Goal: Book appointment/travel/reservation

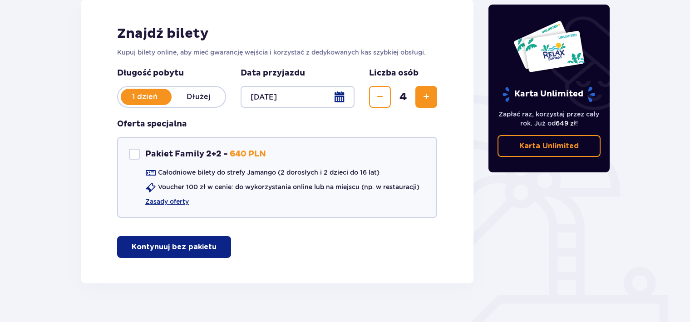
scroll to position [136, 0]
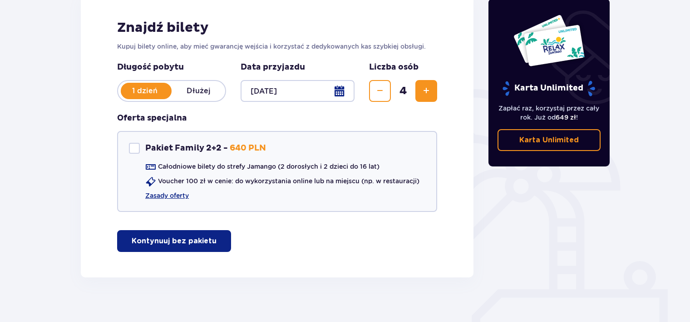
click at [213, 237] on span "button" at bounding box center [218, 240] width 11 height 11
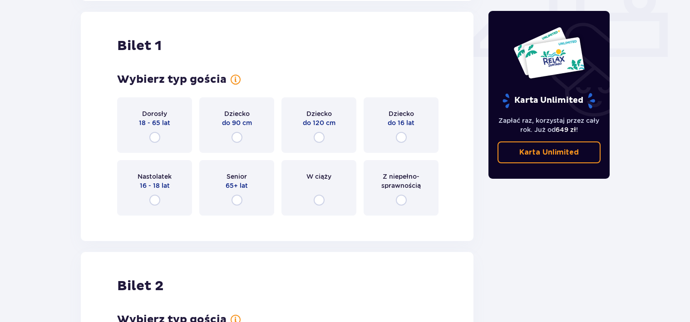
scroll to position [413, 0]
click at [160, 136] on input "radio" at bounding box center [154, 136] width 11 height 11
radio input "true"
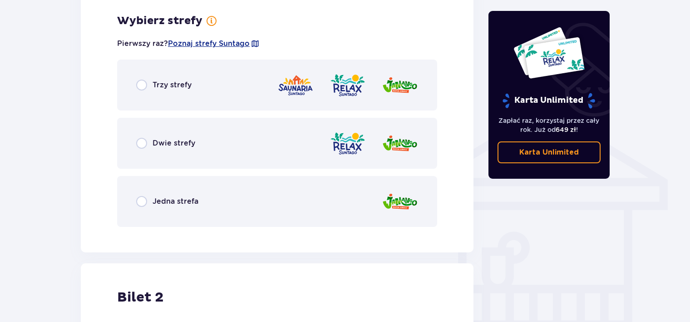
scroll to position [635, 0]
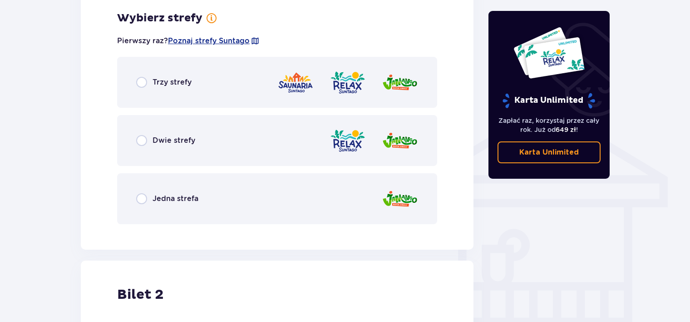
click at [139, 198] on input "radio" at bounding box center [141, 198] width 11 height 11
radio input "true"
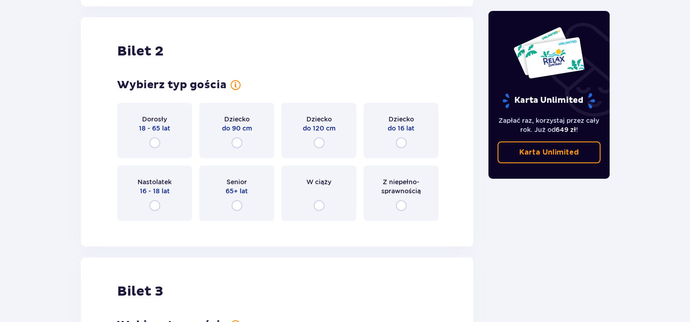
scroll to position [1183, 0]
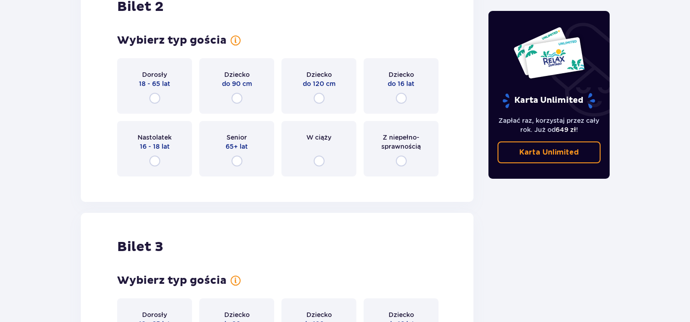
click at [399, 95] on input "radio" at bounding box center [401, 98] width 11 height 11
radio input "true"
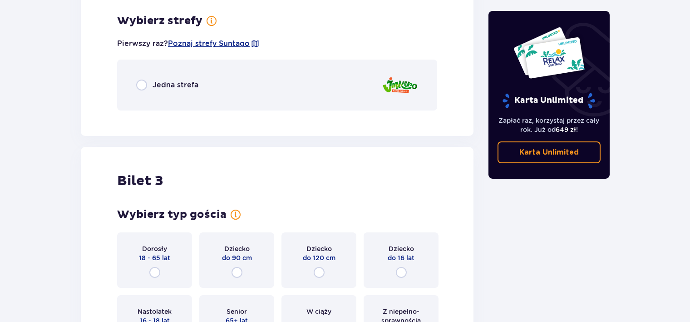
scroll to position [1366, 0]
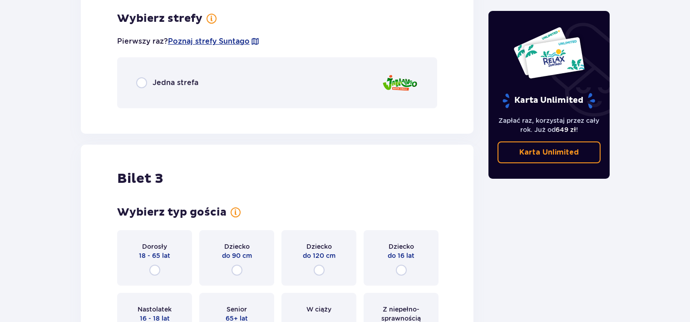
click at [148, 81] on div "Jedna strefa" at bounding box center [167, 82] width 62 height 11
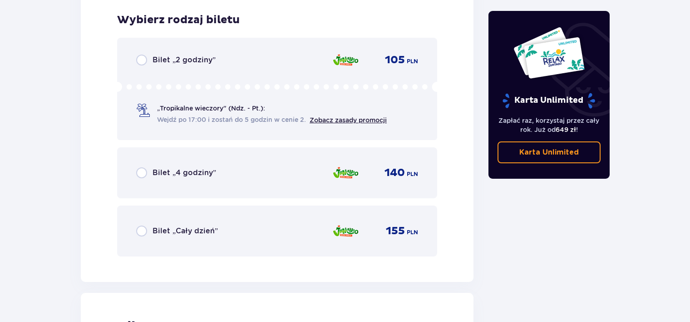
scroll to position [1480, 0]
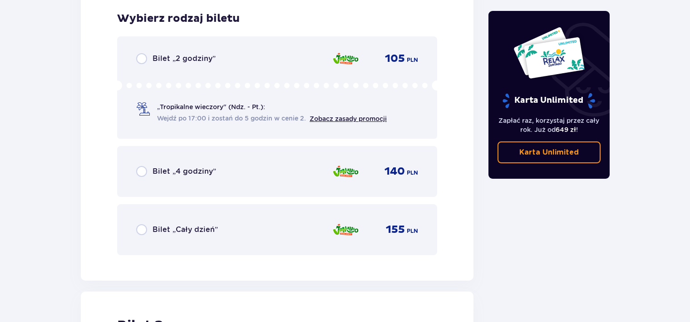
click at [141, 231] on input "radio" at bounding box center [141, 229] width 11 height 11
radio input "true"
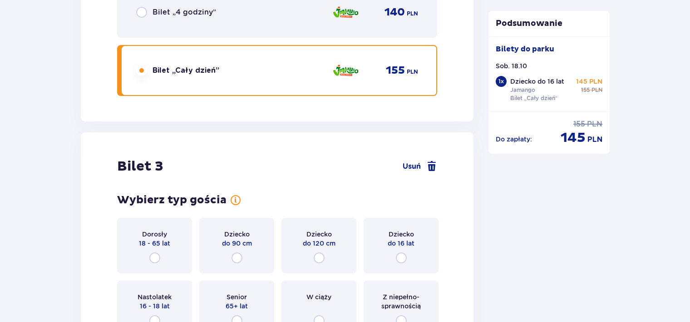
scroll to position [1685, 0]
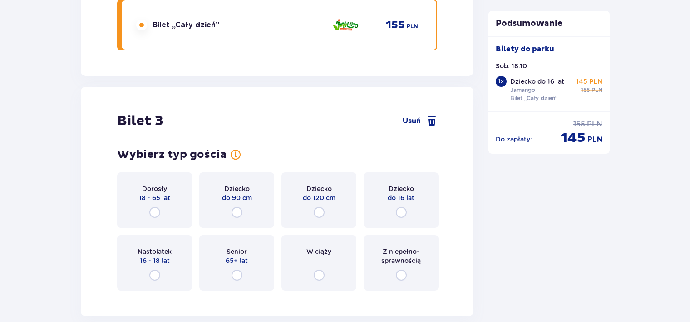
click at [406, 214] on input "radio" at bounding box center [401, 212] width 11 height 11
radio input "true"
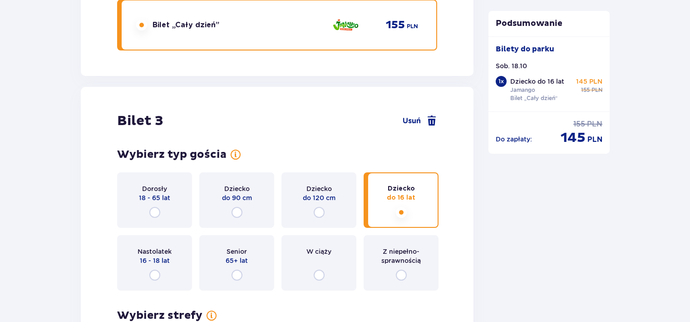
click at [403, 213] on div "Wybierz typ gościa dla biletu o numerze 3 Dorosły 18 - 65 lat Dziecko do 90 cm …" at bounding box center [277, 276] width 320 height 257
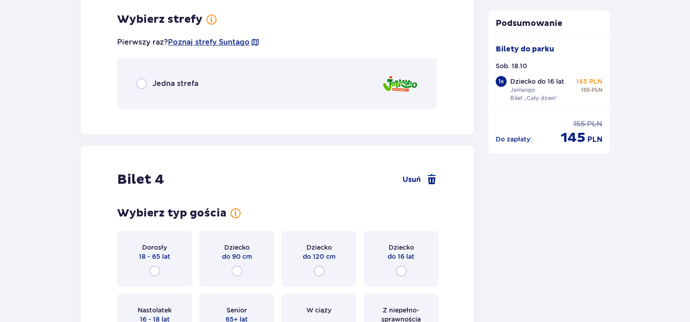
scroll to position [1981, 0]
click at [134, 80] on div "Jedna strefa" at bounding box center [277, 83] width 320 height 51
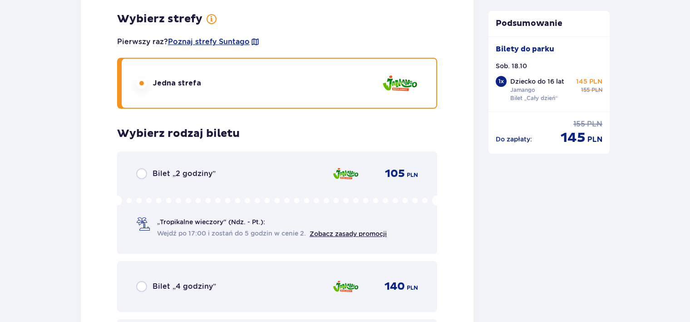
click at [136, 81] on div "Wybierz typ gościa dla biletu o numerze 3 Dorosły 18 - 65 lat Dziecko do 90 cm …" at bounding box center [277, 110] width 320 height 518
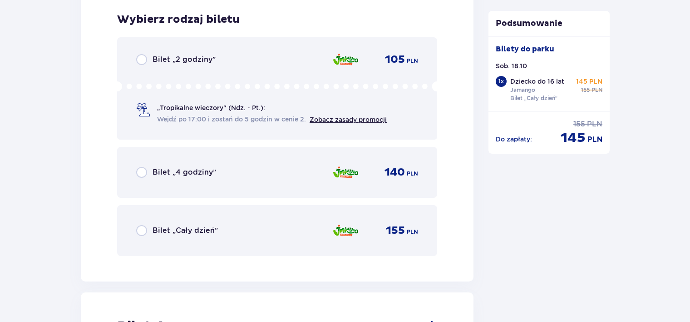
scroll to position [2095, 0]
drag, startPoint x: 137, startPoint y: 222, endPoint x: 142, endPoint y: 227, distance: 6.8
click at [139, 223] on div "Bilet „Cały dzień” 155 PLN" at bounding box center [277, 229] width 282 height 19
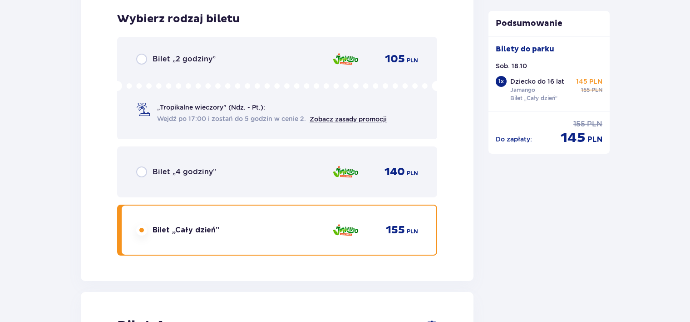
click at [142, 227] on input "radio" at bounding box center [141, 229] width 11 height 11
radio input "true"
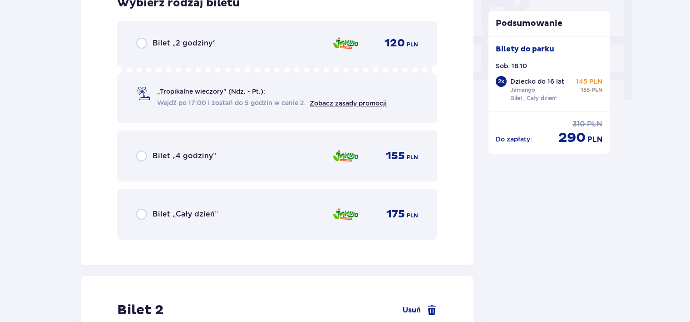
scroll to position [954, 0]
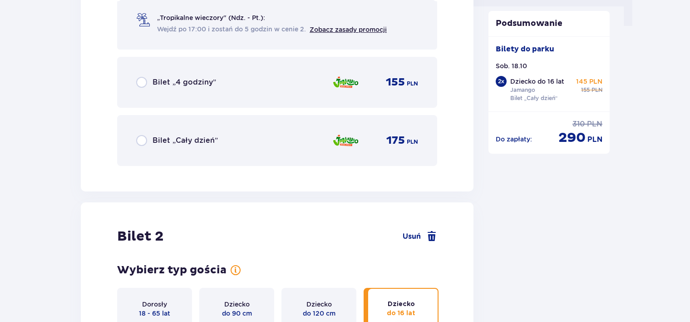
click at [186, 154] on div "Bilet „Cały dzień” 175 PLN" at bounding box center [277, 140] width 320 height 51
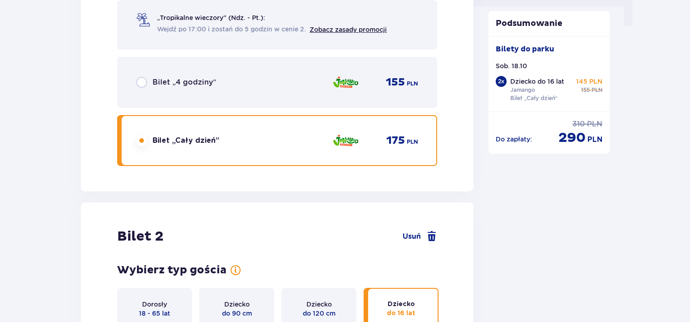
click at [186, 145] on div "Bilet „Cały dzień”" at bounding box center [177, 140] width 83 height 11
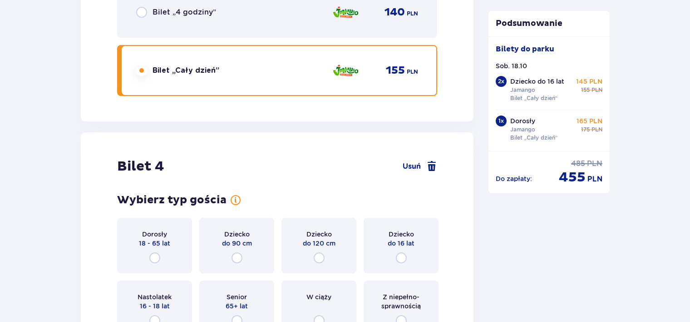
scroll to position [2391, 0]
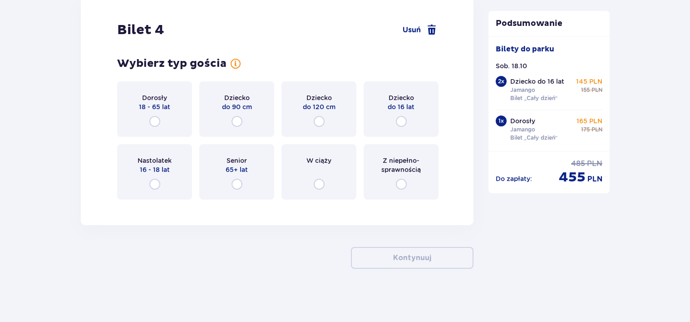
click at [404, 120] on input "radio" at bounding box center [401, 121] width 11 height 11
radio input "true"
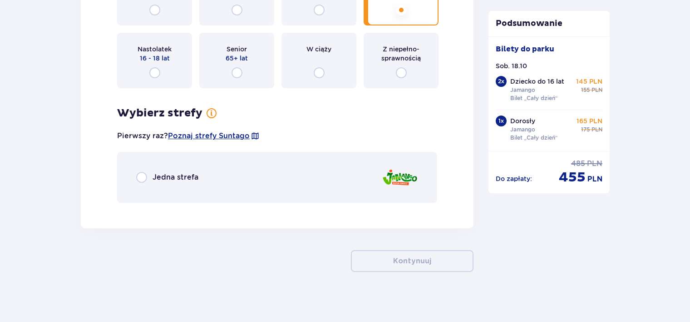
scroll to position [2506, 0]
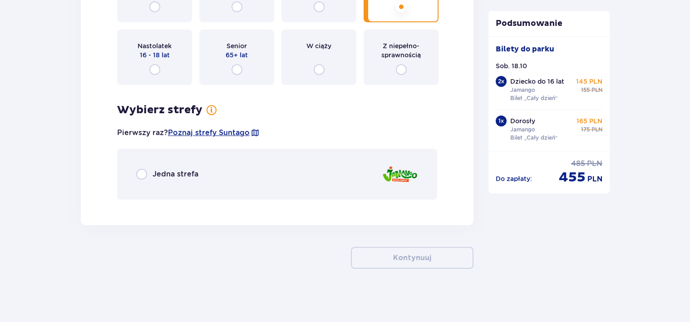
click at [164, 176] on span "Jedna strefa" at bounding box center [176, 174] width 46 height 10
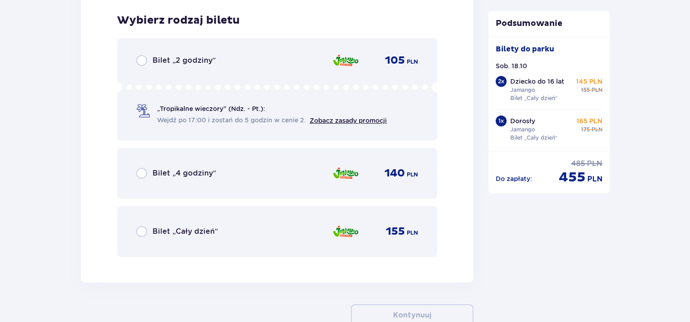
scroll to position [2711, 0]
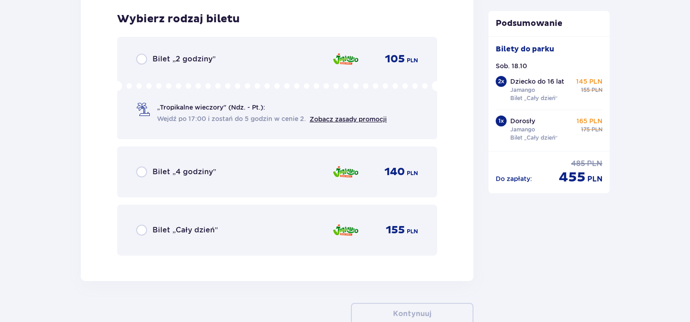
click at [213, 226] on span "Bilet „Cały dzień”" at bounding box center [185, 230] width 65 height 10
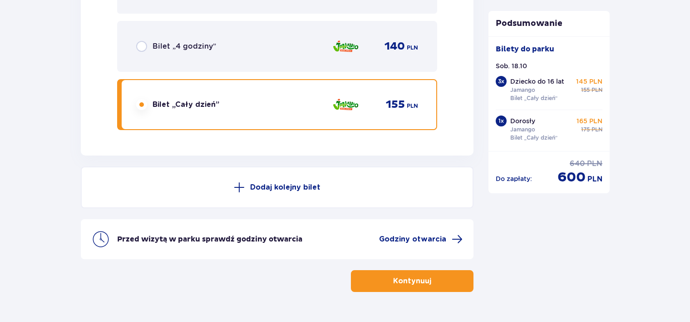
scroll to position [2859, 0]
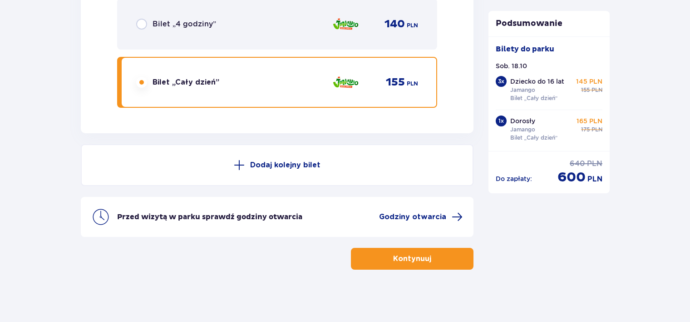
drag, startPoint x: 416, startPoint y: 232, endPoint x: 623, endPoint y: 269, distance: 210.9
